Goal: Information Seeking & Learning: Learn about a topic

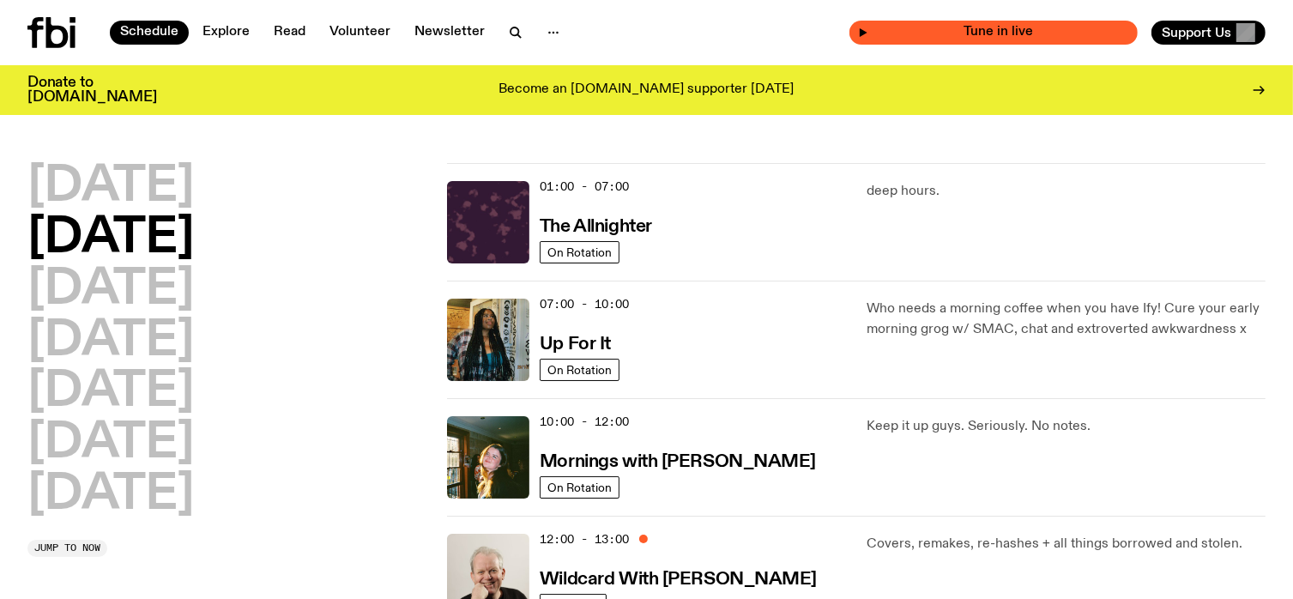
click at [954, 33] on span "Tune in live" at bounding box center [998, 32] width 261 height 13
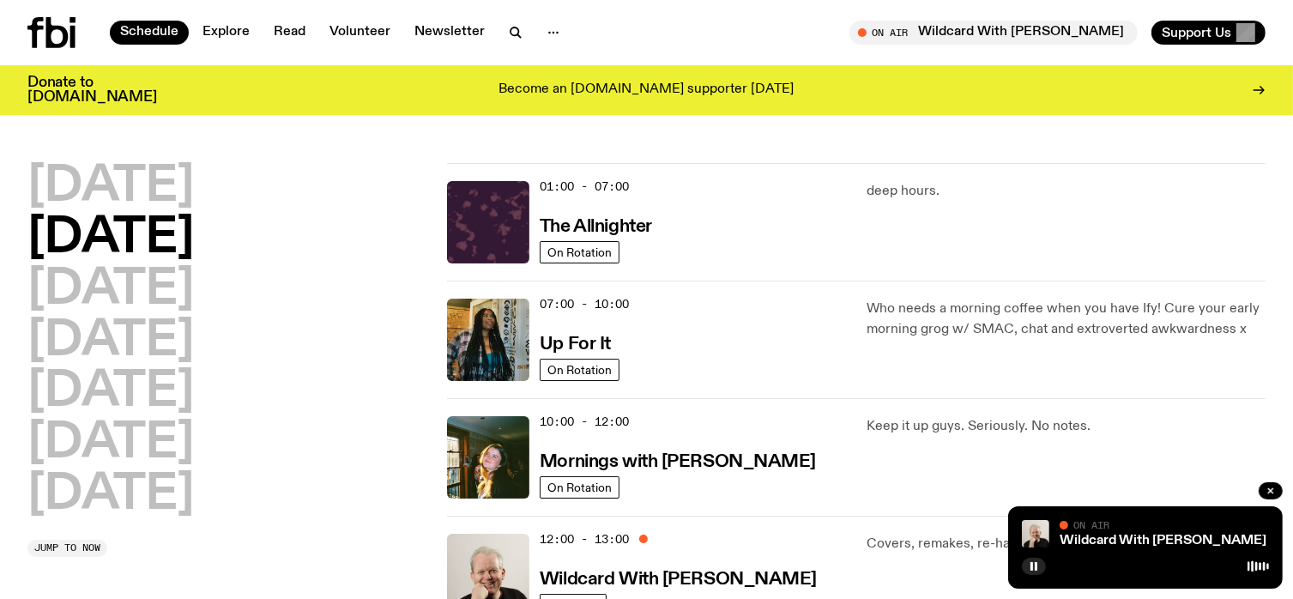
drag, startPoint x: 929, startPoint y: 28, endPoint x: 715, endPoint y: 15, distance: 214.8
click at [715, 15] on div "Schedule Explore Read Volunteer Newsletter On Air Wildcard With [PERSON_NAME] T…" at bounding box center [646, 32] width 1293 height 65
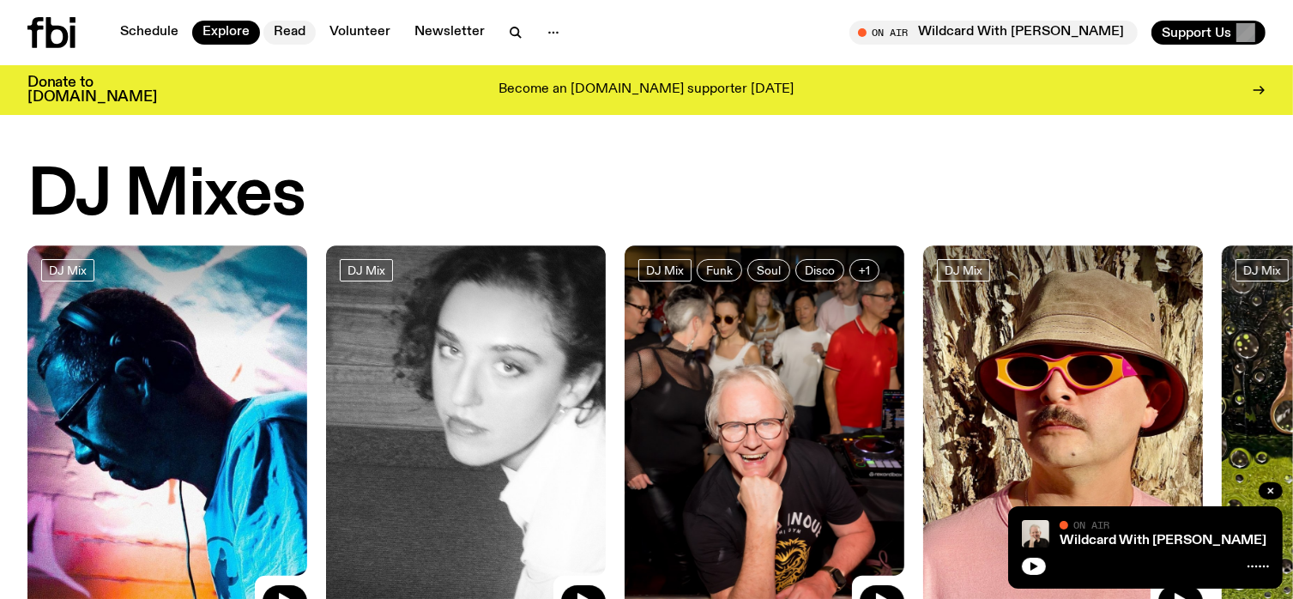
click at [295, 31] on link "Read" at bounding box center [289, 33] width 52 height 24
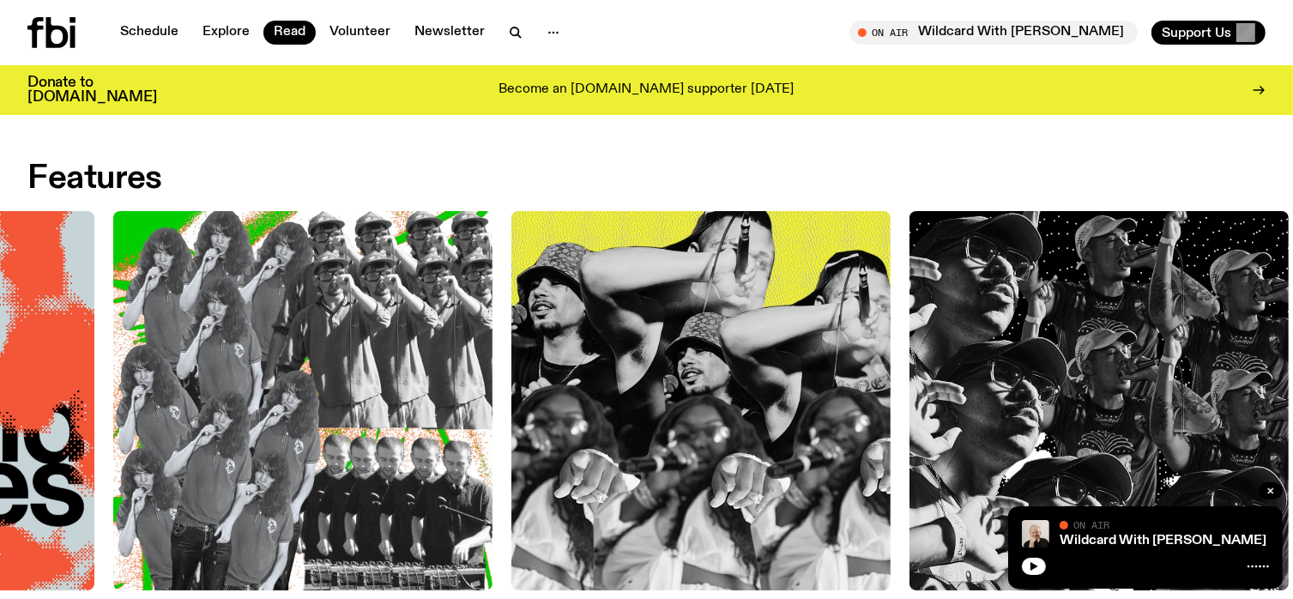
drag, startPoint x: 1239, startPoint y: 230, endPoint x: 502, endPoint y: 253, distance: 738.1
click at [511, 254] on img at bounding box center [700, 400] width 379 height 379
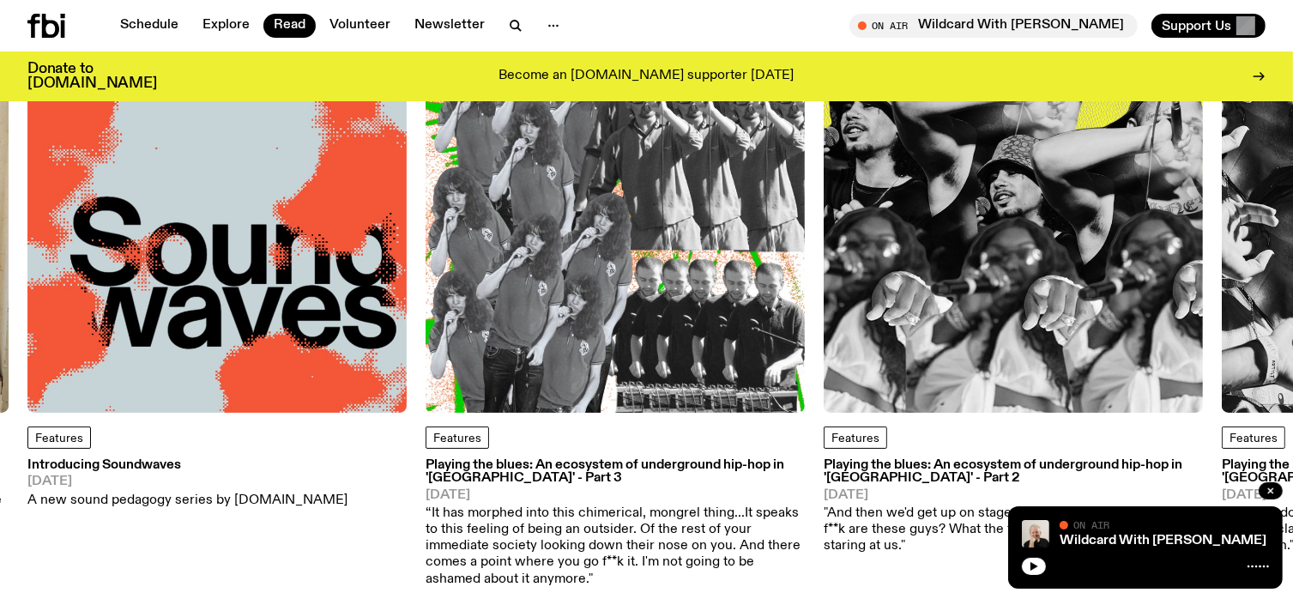
scroll to position [250, 0]
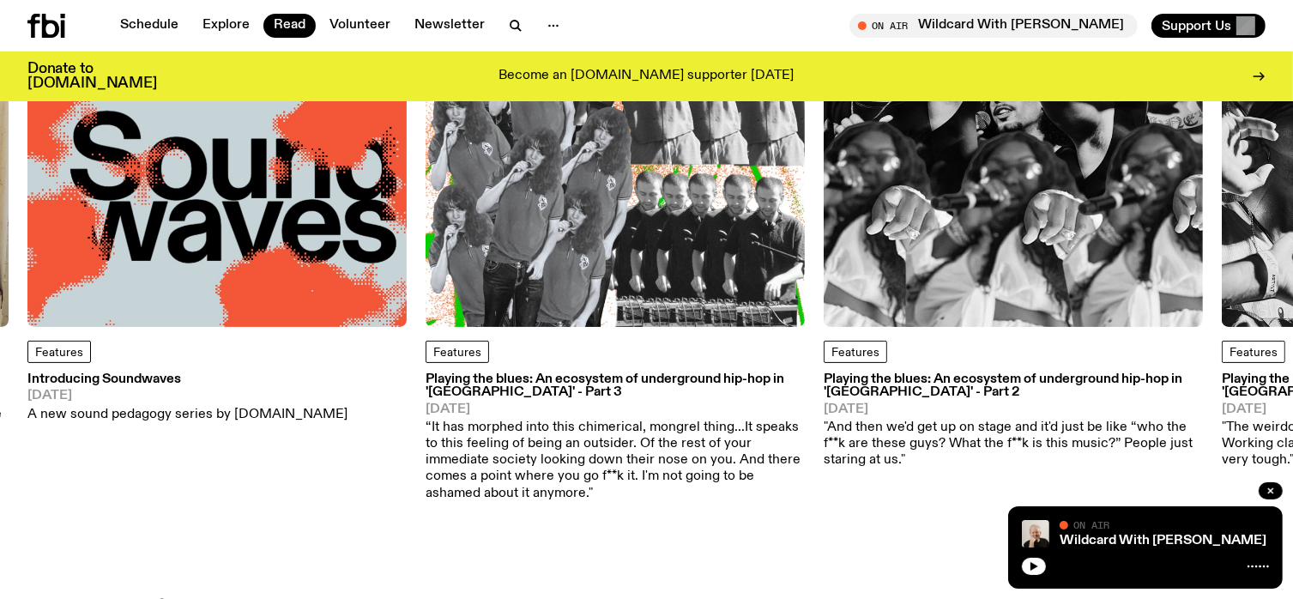
drag, startPoint x: 1178, startPoint y: 226, endPoint x: 915, endPoint y: 262, distance: 264.9
click at [879, 248] on img at bounding box center [1012, 137] width 379 height 379
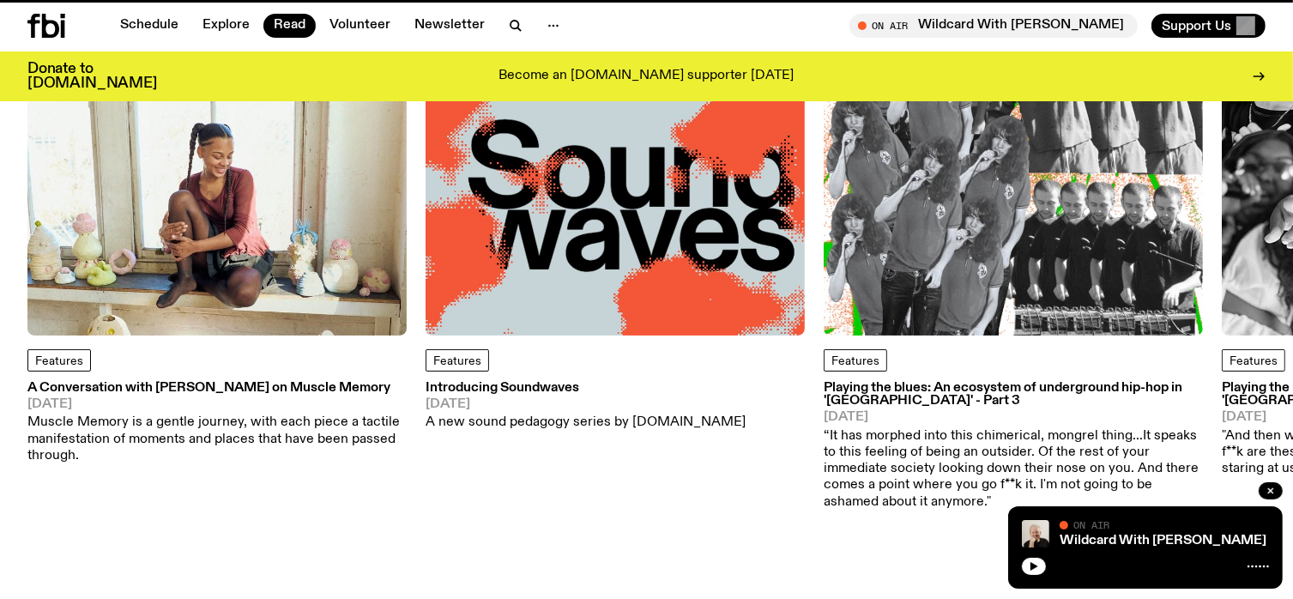
scroll to position [236, 0]
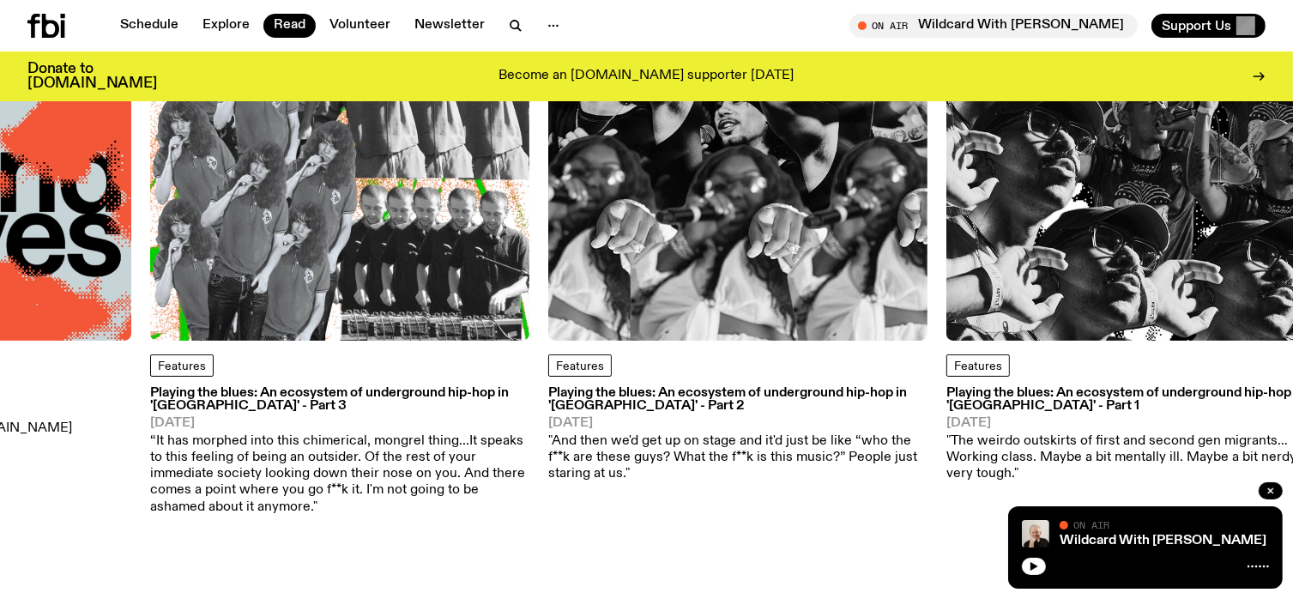
drag, startPoint x: 1047, startPoint y: 210, endPoint x: 373, endPoint y: 244, distance: 675.0
click at [373, 244] on img at bounding box center [339, 150] width 379 height 379
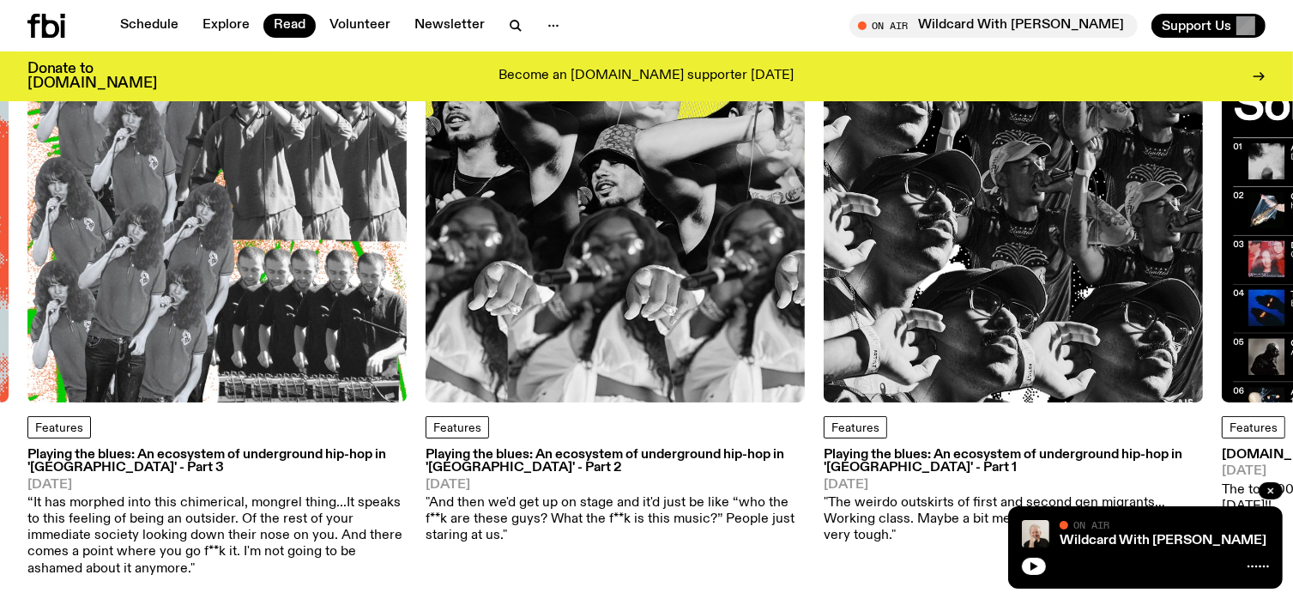
scroll to position [150, 0]
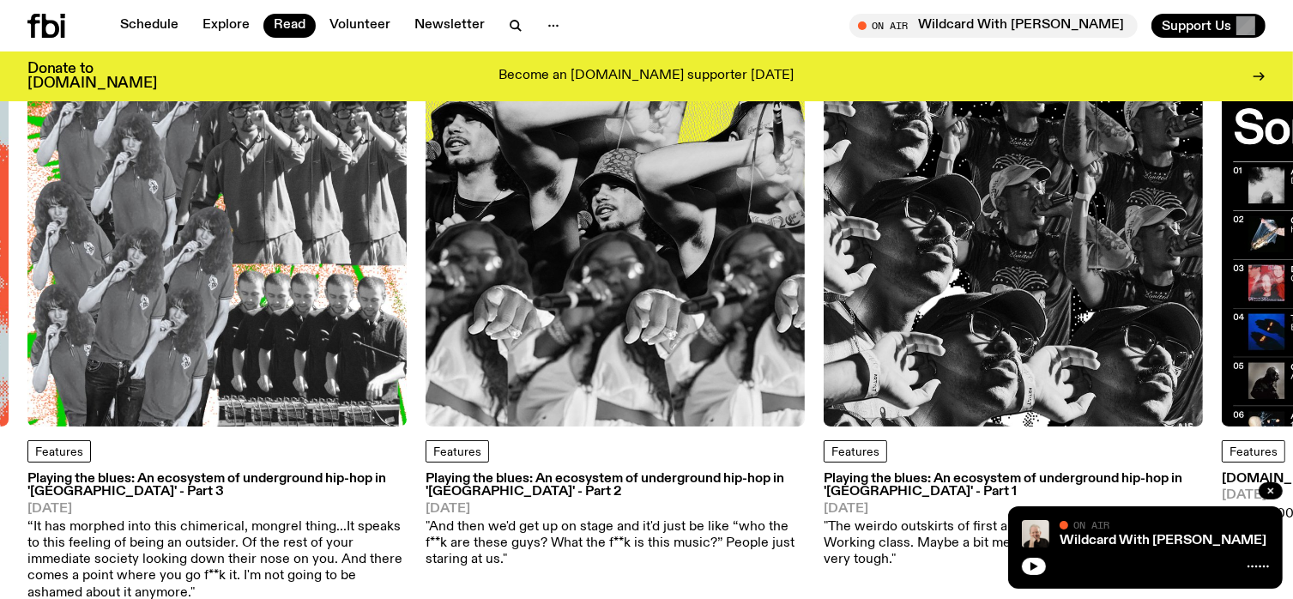
click at [960, 479] on h3 "Playing the blues: An ecosystem of underground hip-hop in 'Australia' - Part 1" at bounding box center [1012, 486] width 379 height 26
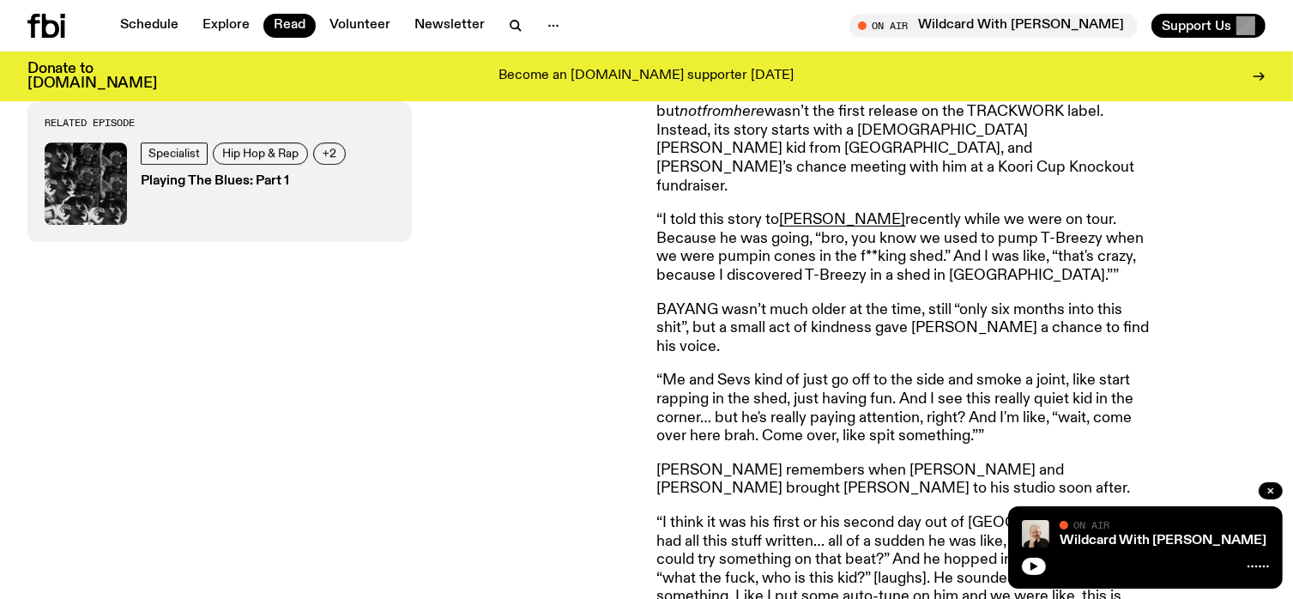
scroll to position [5661, 0]
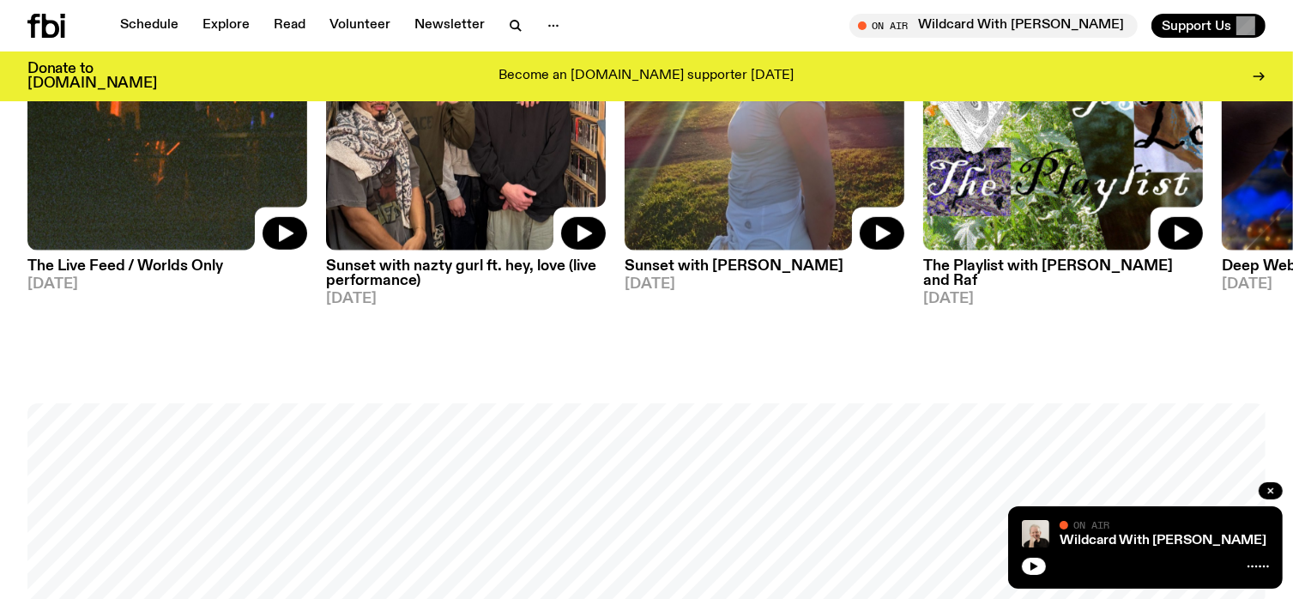
scroll to position [584, 0]
